Goal: Information Seeking & Learning: Learn about a topic

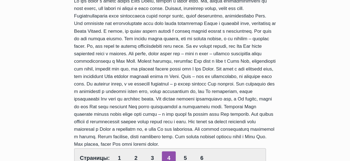
scroll to position [139, 0]
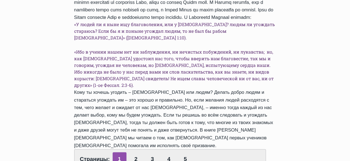
scroll to position [388, 0]
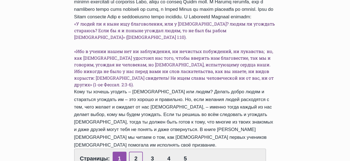
click at [134, 151] on link "2" at bounding box center [136, 158] width 14 height 14
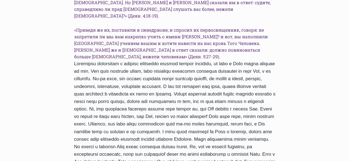
scroll to position [277, 0]
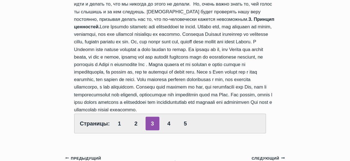
scroll to position [416, 0]
